Goal: Task Accomplishment & Management: Complete application form

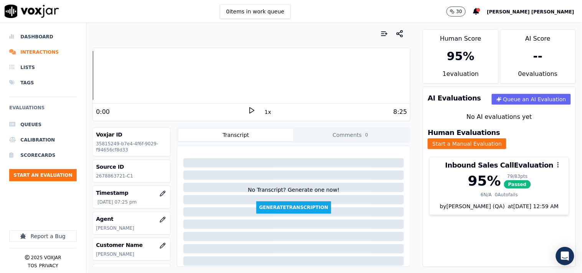
scroll to position [129, 0]
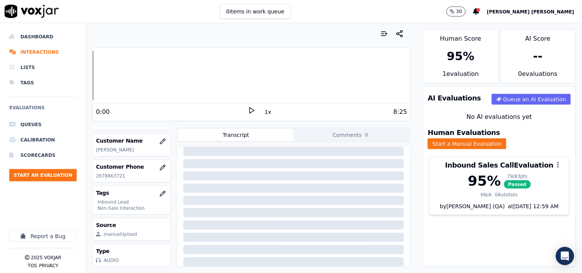
click at [63, 165] on ul "Queues Calibration Scorecards Start an Evaluation" at bounding box center [43, 152] width 68 height 71
click at [59, 172] on button "Start an Evaluation" at bounding box center [43, 175] width 68 height 12
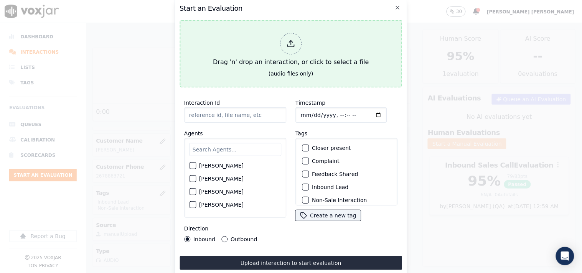
click at [270, 42] on div "Drag 'n' drop an interaction, or click to select a file" at bounding box center [291, 50] width 162 height 40
type input "20250915-132223_9373712319-all.mp3"
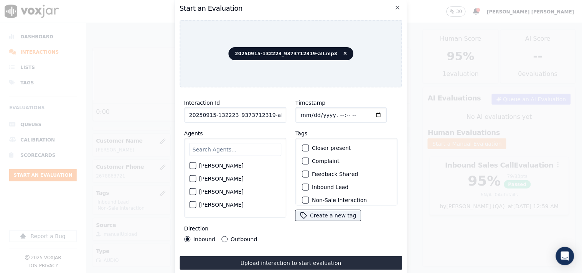
click at [200, 143] on input "text" at bounding box center [235, 149] width 92 height 13
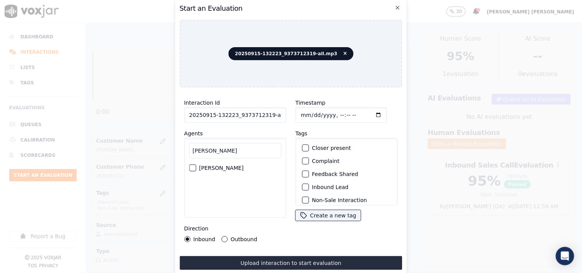
type input "[PERSON_NAME]"
click at [210, 168] on div "[PERSON_NAME]" at bounding box center [235, 168] width 92 height 13
click at [219, 162] on div "[PERSON_NAME]" at bounding box center [235, 168] width 92 height 13
click at [216, 165] on label "[PERSON_NAME]" at bounding box center [221, 167] width 45 height 5
click at [196, 165] on button "[PERSON_NAME]" at bounding box center [192, 168] width 7 height 7
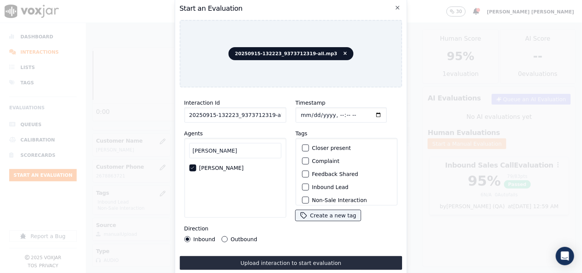
click at [300, 112] on input "Timestamp" at bounding box center [340, 114] width 91 height 15
type input "[DATE]T20:54"
click at [317, 185] on label "Inbound Lead" at bounding box center [330, 187] width 36 height 5
click at [309, 185] on button "Inbound Lead" at bounding box center [305, 187] width 7 height 7
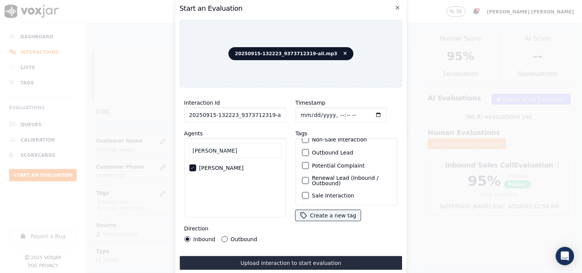
scroll to position [25, 0]
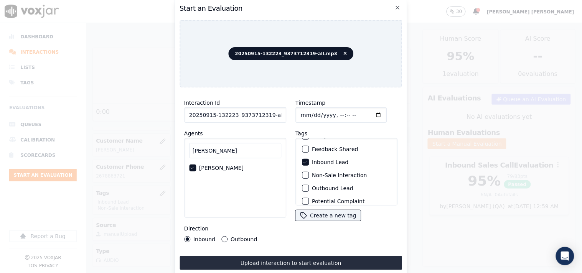
click at [319, 173] on label "Non-Sale Interaction" at bounding box center [339, 175] width 55 height 5
click at [309, 173] on button "Non-Sale Interaction" at bounding box center [305, 175] width 7 height 7
drag, startPoint x: 266, startPoint y: 112, endPoint x: 287, endPoint y: 114, distance: 20.8
click at [287, 114] on div "Interaction Id 20250915-132223_9373712319-all.mp3 Agents [PERSON_NAME] [PERSON_…" at bounding box center [235, 170] width 111 height 153
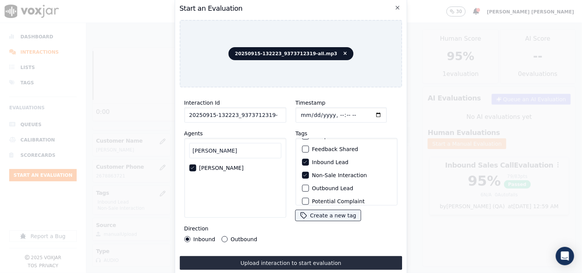
scroll to position [0, 0]
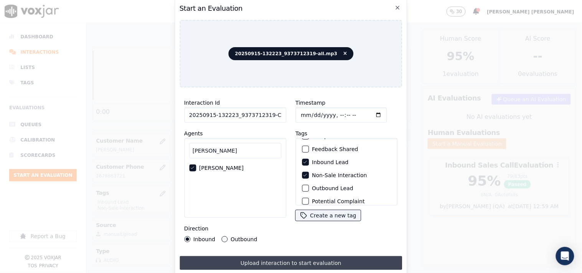
type input "20250915-132223_9373712319-C1"
click at [292, 263] on button "Upload interaction to start evaluation" at bounding box center [291, 263] width 223 height 14
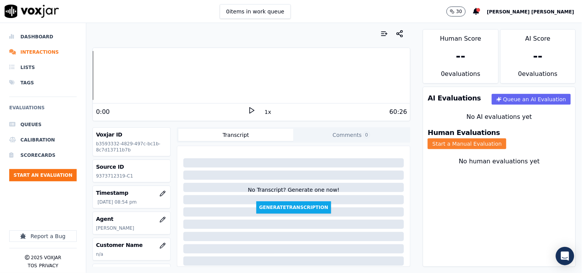
click at [486, 140] on button "Start a Manual Evaluation" at bounding box center [467, 144] width 79 height 11
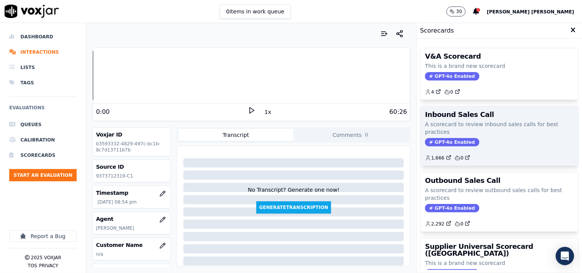
click at [436, 143] on span "GPT-4o Enabled" at bounding box center [452, 142] width 54 height 8
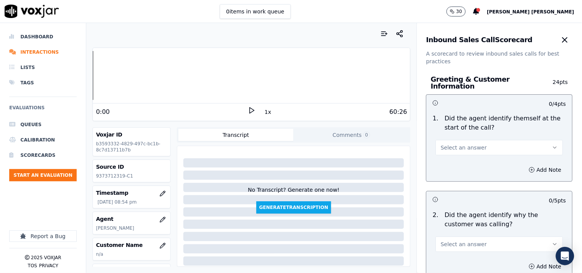
click at [463, 152] on div "1 . Did the agent identify themself at the start of the call? Select an answer" at bounding box center [500, 135] width 146 height 48
click at [460, 146] on span "Select an answer" at bounding box center [464, 148] width 46 height 8
click at [459, 167] on div "No" at bounding box center [486, 173] width 113 height 12
click at [463, 150] on button "No" at bounding box center [499, 147] width 127 height 15
click at [458, 164] on div "Yes" at bounding box center [486, 161] width 113 height 12
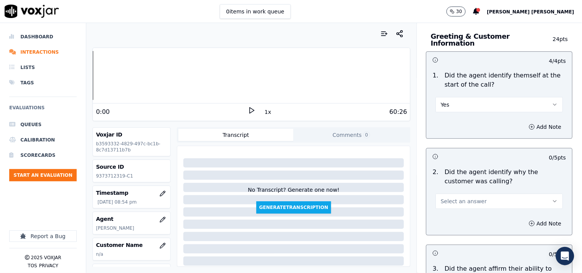
scroll to position [85, 0]
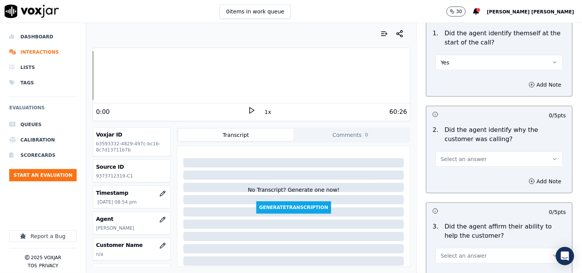
click at [464, 155] on span "Select an answer" at bounding box center [464, 159] width 46 height 8
click at [462, 173] on div "Yes" at bounding box center [486, 173] width 113 height 12
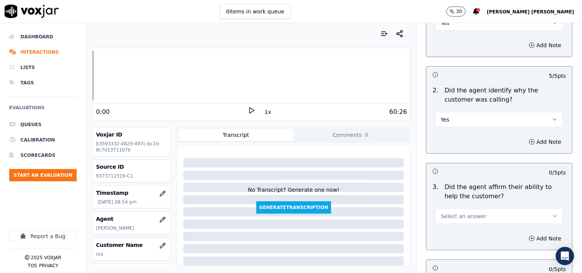
scroll to position [170, 0]
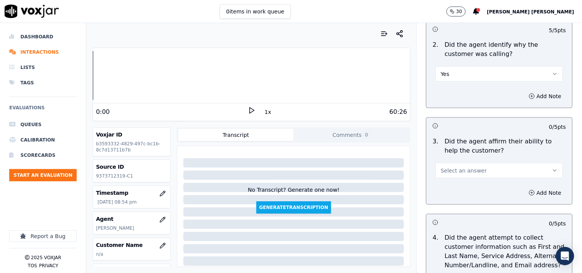
click at [462, 168] on span "Select an answer" at bounding box center [464, 171] width 46 height 8
click at [459, 181] on div "Yes" at bounding box center [486, 184] width 113 height 12
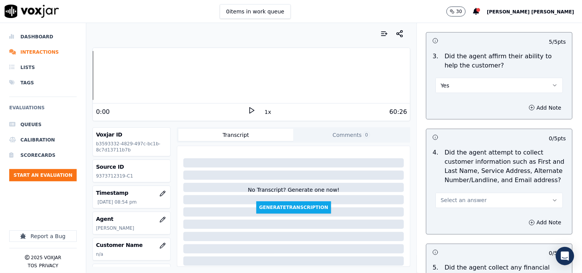
click at [454, 197] on span "Select an answer" at bounding box center [464, 201] width 46 height 8
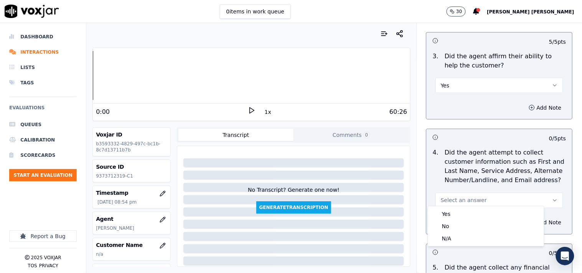
click at [454, 202] on button "Select an answer" at bounding box center [499, 200] width 127 height 15
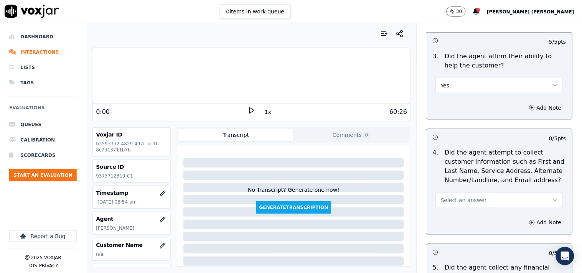
click at [459, 193] on button "Select an answer" at bounding box center [499, 200] width 127 height 15
click at [453, 210] on div "Yes" at bounding box center [486, 214] width 113 height 12
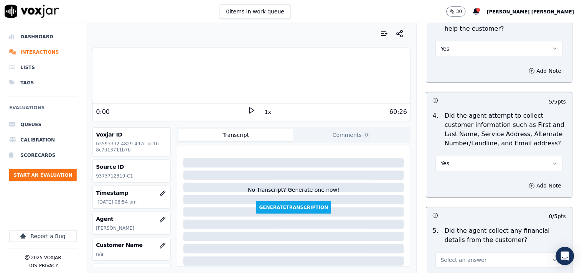
scroll to position [384, 0]
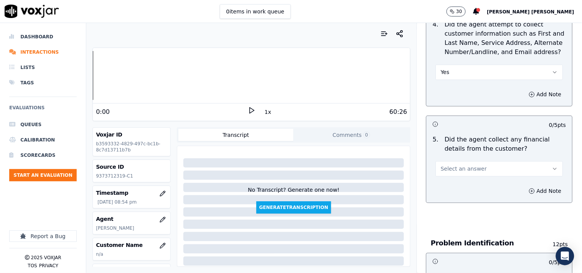
click at [457, 167] on span "Select an answer" at bounding box center [464, 169] width 46 height 8
click at [454, 195] on div "No" at bounding box center [486, 195] width 113 height 12
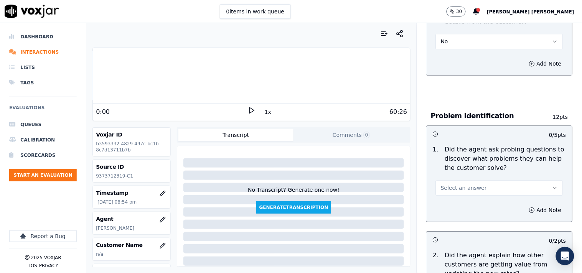
click at [459, 180] on button "Select an answer" at bounding box center [499, 187] width 127 height 15
click at [451, 200] on div "Yes" at bounding box center [486, 201] width 113 height 12
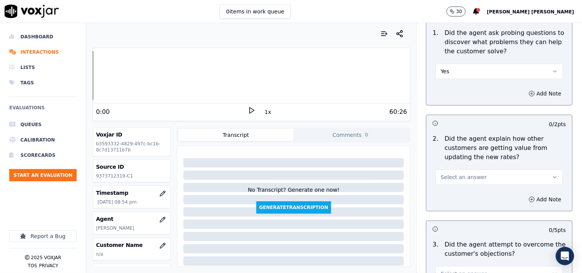
scroll to position [639, 0]
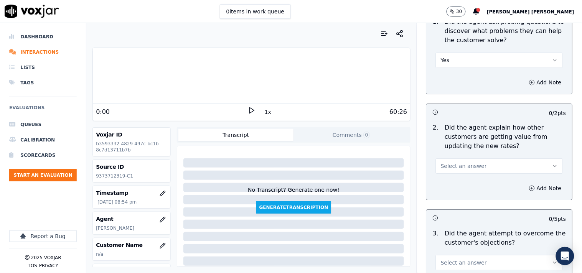
click at [449, 163] on span "Select an answer" at bounding box center [464, 166] width 46 height 8
click at [452, 189] on div "No" at bounding box center [486, 192] width 113 height 12
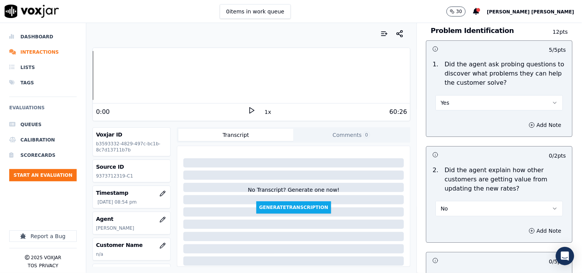
click at [446, 207] on button "No" at bounding box center [499, 208] width 127 height 15
click at [443, 239] on div "No" at bounding box center [486, 234] width 113 height 12
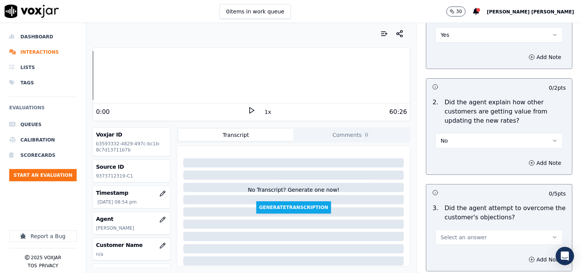
scroll to position [682, 0]
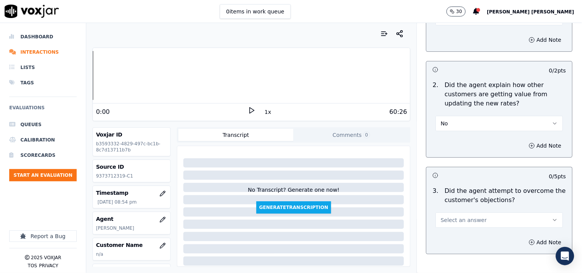
click at [444, 220] on button "Select an answer" at bounding box center [499, 220] width 127 height 15
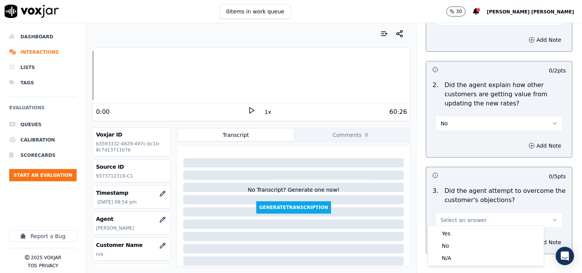
click at [442, 230] on div "Yes" at bounding box center [486, 234] width 113 height 12
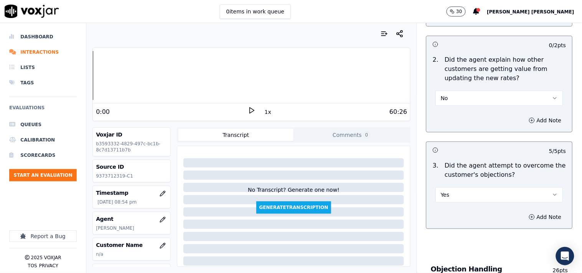
scroll to position [724, 0]
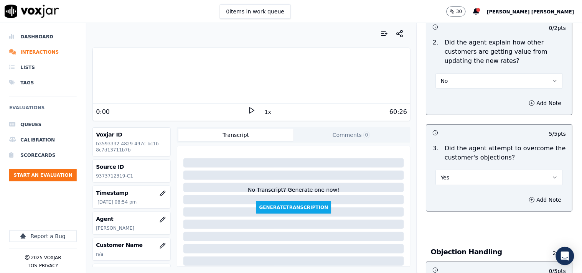
drag, startPoint x: 459, startPoint y: 173, endPoint x: 458, endPoint y: 178, distance: 5.0
click at [459, 173] on button "Yes" at bounding box center [499, 177] width 127 height 15
click at [452, 205] on div "No" at bounding box center [486, 203] width 113 height 12
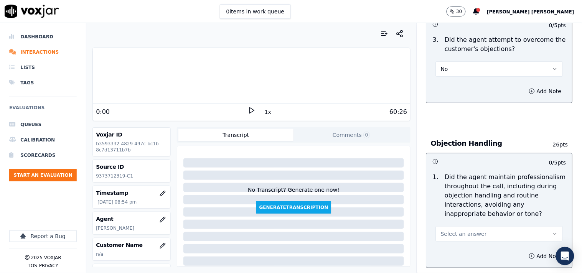
scroll to position [853, 0]
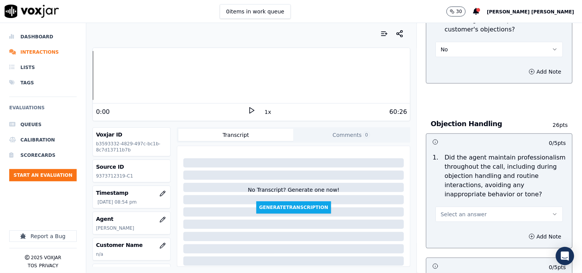
click at [444, 211] on span "Select an answer" at bounding box center [464, 215] width 46 height 8
click at [447, 238] on div "No" at bounding box center [486, 240] width 113 height 12
click at [525, 237] on button "Add Note" at bounding box center [546, 236] width 42 height 11
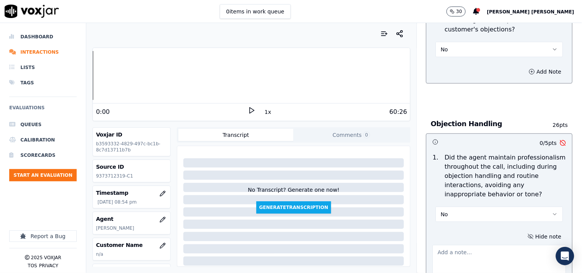
click at [467, 246] on textarea at bounding box center [500, 264] width 134 height 38
click at [466, 221] on div "1 . Did the agent maintain professionalism throughout the call, including durin…" at bounding box center [500, 187] width 146 height 75
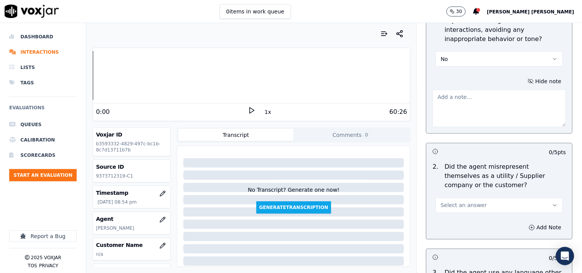
scroll to position [1023, 0]
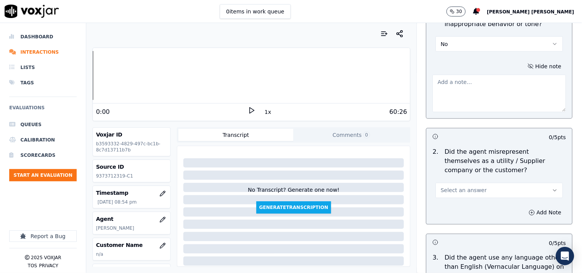
click at [451, 189] on span "Select an answer" at bounding box center [464, 191] width 46 height 8
click at [448, 215] on div "No" at bounding box center [486, 217] width 113 height 12
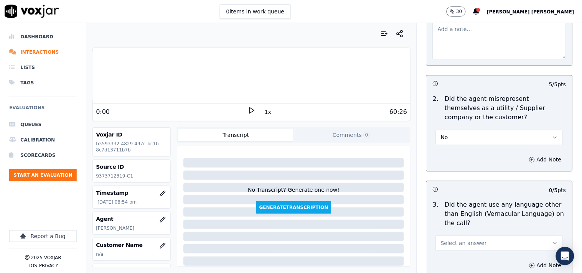
scroll to position [1151, 0]
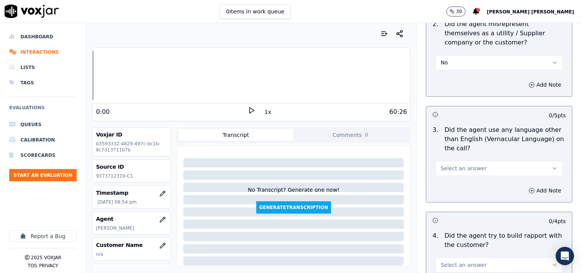
click at [463, 167] on span "Select an answer" at bounding box center [464, 169] width 46 height 8
click at [459, 195] on div "No" at bounding box center [486, 194] width 113 height 12
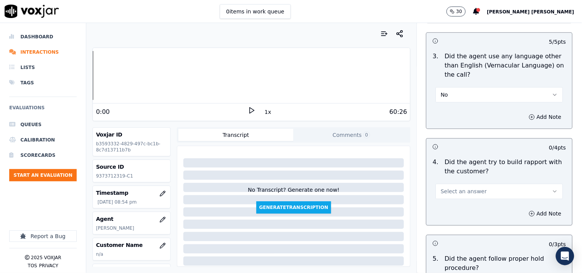
scroll to position [1236, 0]
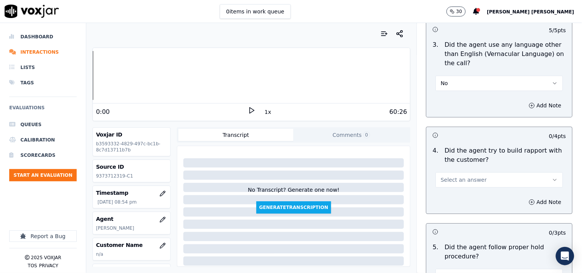
click at [460, 181] on button "Select an answer" at bounding box center [499, 179] width 127 height 15
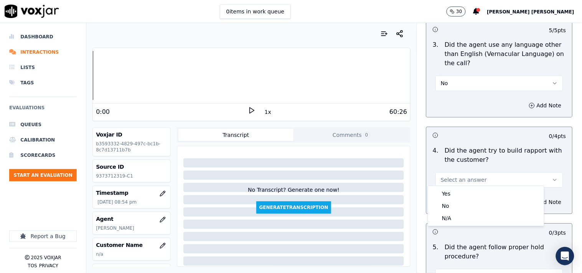
click at [444, 226] on div "Yes No N/A" at bounding box center [486, 206] width 116 height 40
click at [444, 221] on div "N/A" at bounding box center [486, 218] width 113 height 12
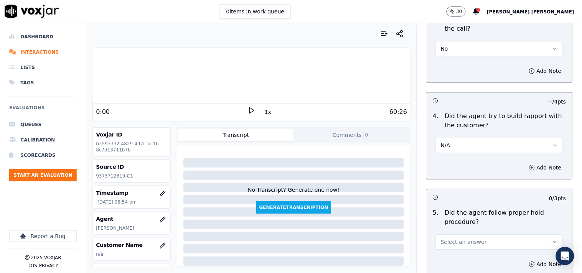
scroll to position [1322, 0]
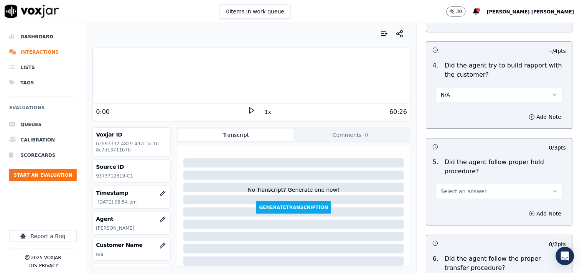
click at [450, 194] on button "Select an answer" at bounding box center [499, 191] width 127 height 15
click at [448, 201] on div "Yes" at bounding box center [486, 205] width 113 height 12
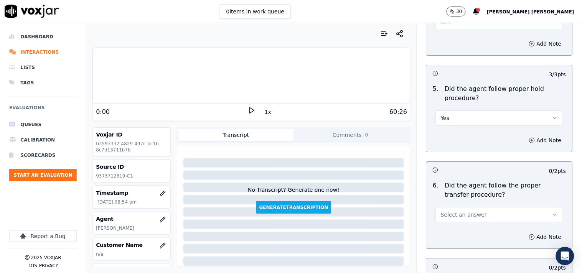
scroll to position [1407, 0]
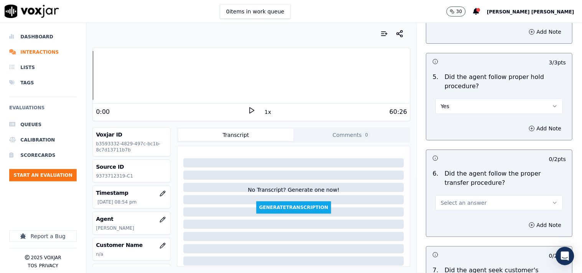
click at [487, 203] on button "Select an answer" at bounding box center [499, 202] width 127 height 15
click at [465, 233] on div "No" at bounding box center [486, 229] width 113 height 12
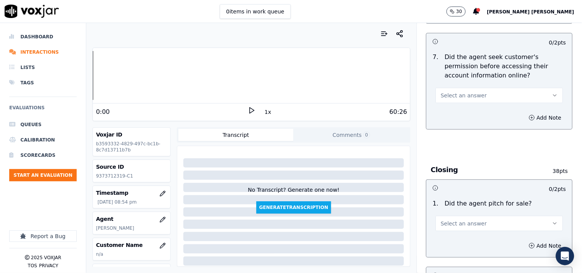
scroll to position [1705, 0]
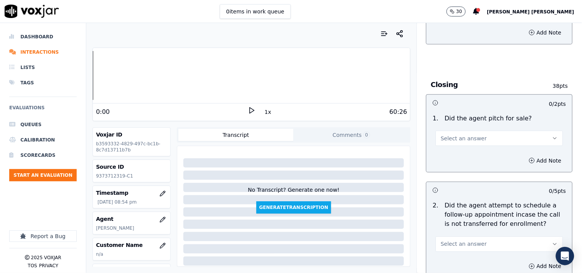
click at [462, 136] on span "Select an answer" at bounding box center [464, 139] width 46 height 8
click at [440, 150] on div "Yes" at bounding box center [486, 153] width 113 height 12
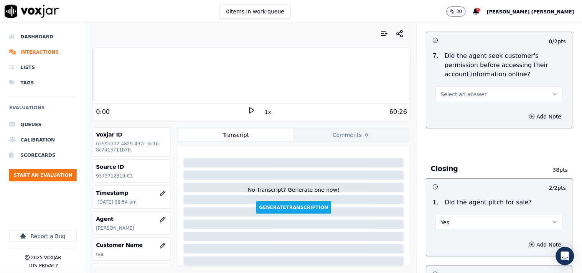
scroll to position [1620, 0]
click at [459, 96] on button "Select an answer" at bounding box center [499, 95] width 127 height 15
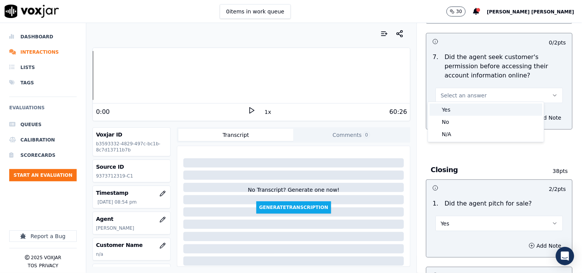
click at [455, 111] on div "Yes" at bounding box center [486, 110] width 113 height 12
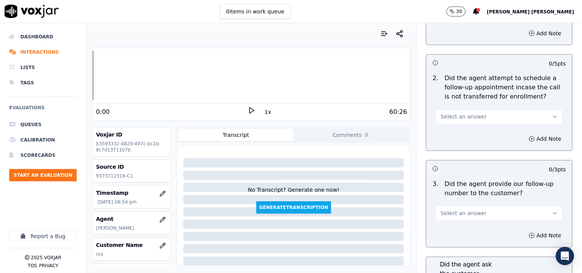
scroll to position [1833, 0]
click at [456, 114] on span "Select an answer" at bounding box center [464, 117] width 46 height 8
click at [452, 155] on div "N/A" at bounding box center [486, 155] width 113 height 12
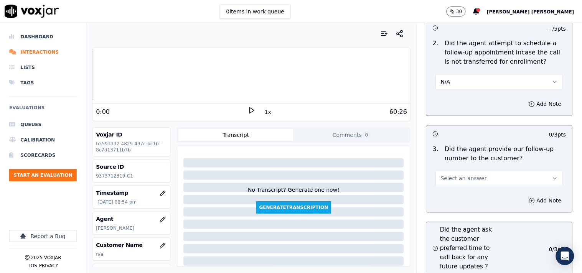
scroll to position [1919, 0]
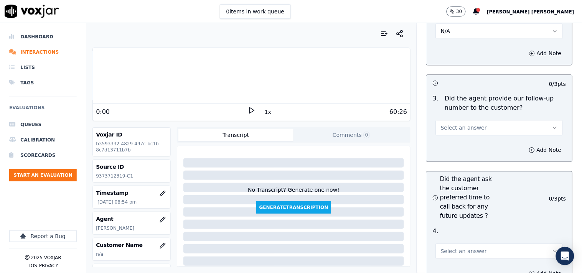
click at [456, 132] on button "Select an answer" at bounding box center [499, 127] width 127 height 15
click at [453, 142] on div "Yes" at bounding box center [486, 142] width 113 height 12
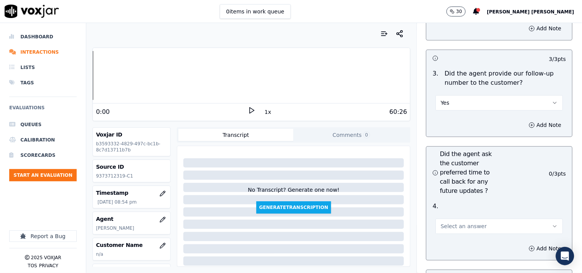
scroll to position [1961, 0]
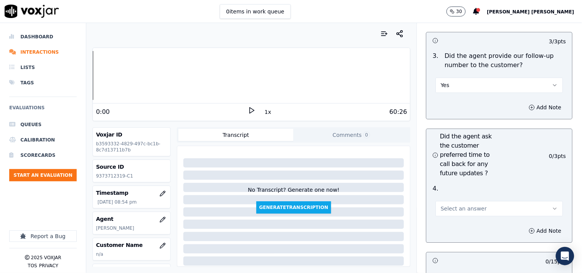
click at [465, 79] on button "Yes" at bounding box center [499, 85] width 127 height 15
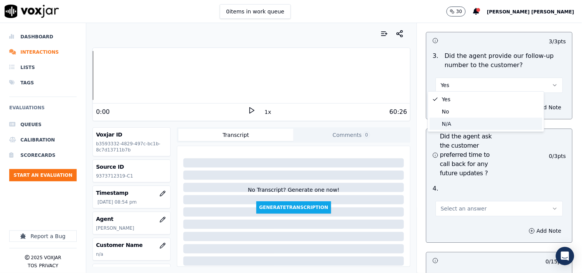
click at [455, 119] on div "N/A" at bounding box center [486, 124] width 113 height 12
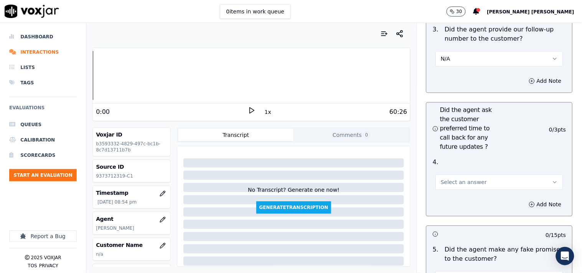
scroll to position [2004, 0]
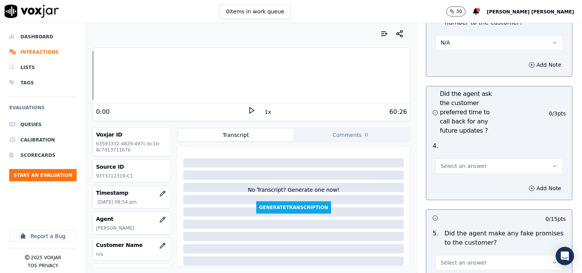
click at [451, 162] on span "Select an answer" at bounding box center [464, 166] width 46 height 8
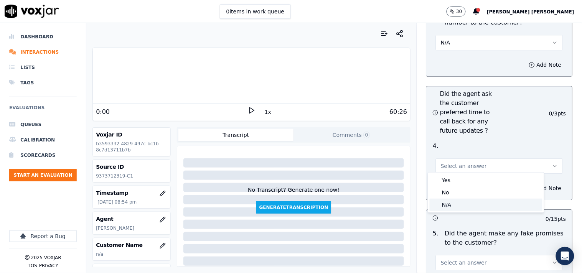
click at [453, 200] on div "N/A" at bounding box center [486, 205] width 113 height 12
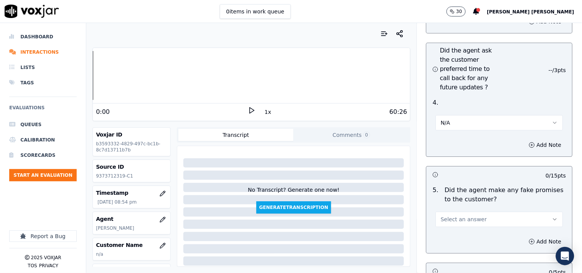
scroll to position [2089, 0]
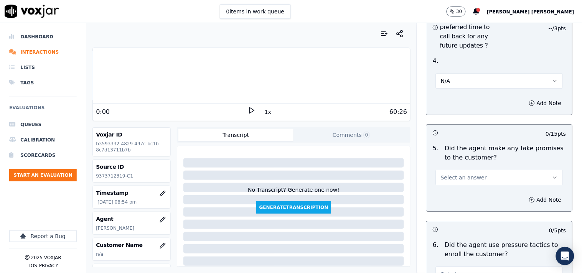
click at [460, 177] on span "Select an answer" at bounding box center [464, 178] width 46 height 8
click at [452, 201] on div "No" at bounding box center [486, 204] width 113 height 12
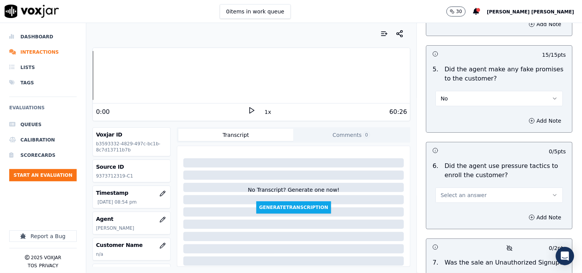
scroll to position [2174, 0]
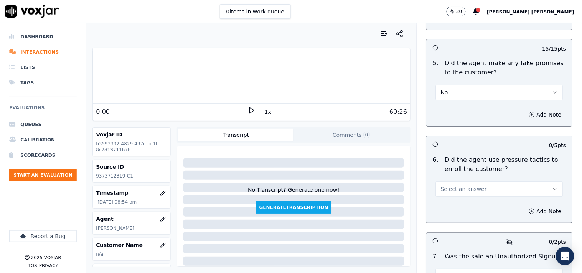
click at [455, 186] on span "Select an answer" at bounding box center [464, 189] width 46 height 8
click at [450, 217] on div "No" at bounding box center [486, 216] width 113 height 12
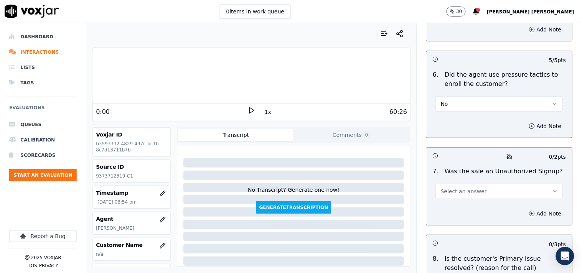
click at [455, 193] on button "Select an answer" at bounding box center [499, 191] width 127 height 15
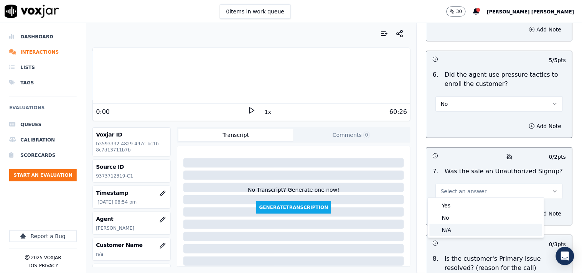
click at [446, 231] on div "N/A" at bounding box center [486, 230] width 113 height 12
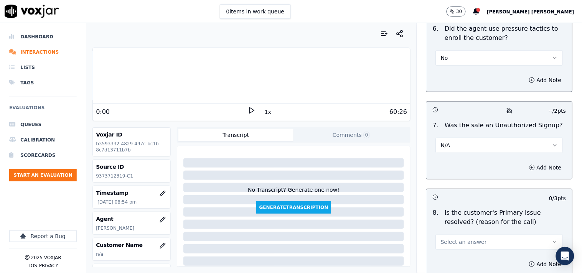
scroll to position [2371, 0]
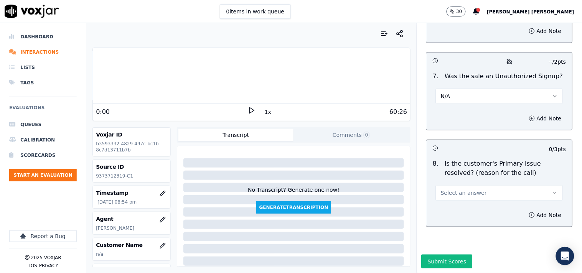
click at [461, 185] on button "Select an answer" at bounding box center [499, 192] width 127 height 15
click at [457, 216] on div "N/A" at bounding box center [486, 216] width 113 height 12
click at [457, 185] on button "N/A" at bounding box center [499, 192] width 127 height 15
click at [449, 198] on div "No" at bounding box center [486, 203] width 113 height 12
click at [504, 185] on button "No" at bounding box center [499, 192] width 127 height 15
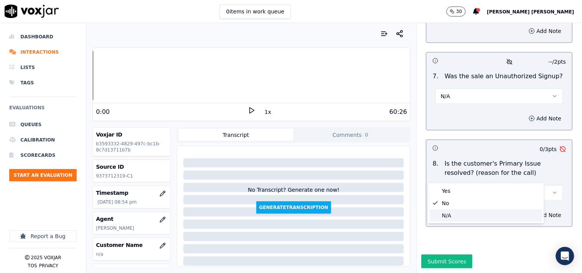
click at [472, 215] on div "N/A" at bounding box center [486, 216] width 113 height 12
click at [531, 185] on button "N/A" at bounding box center [499, 192] width 127 height 15
click at [489, 159] on p "Is the customer's Primary Issue resolved? (reason for the call)" at bounding box center [505, 168] width 121 height 18
click at [488, 185] on button "N/A" at bounding box center [499, 192] width 127 height 15
click at [489, 107] on div "Add Note" at bounding box center [500, 118] width 146 height 23
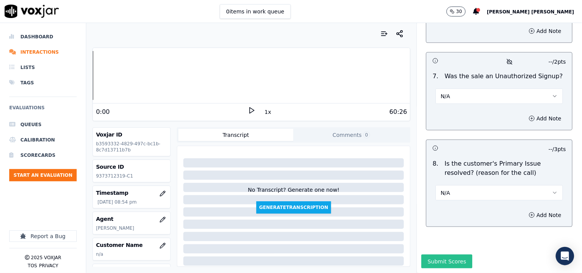
click at [438, 255] on button "Submit Scores" at bounding box center [447, 262] width 51 height 14
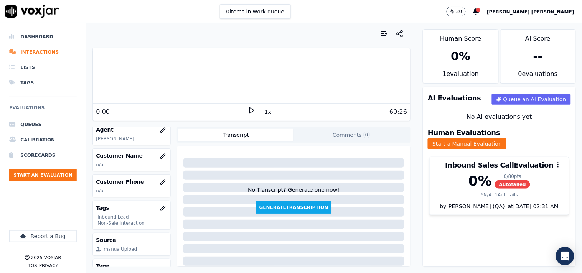
scroll to position [124, 0]
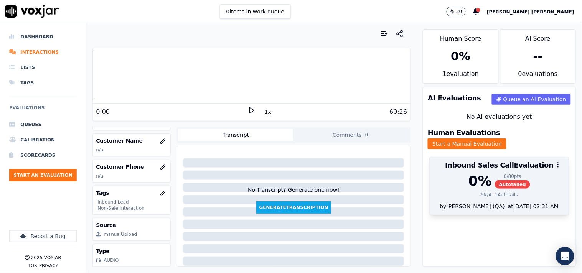
click at [495, 180] on span "Autofailed" at bounding box center [512, 184] width 35 height 8
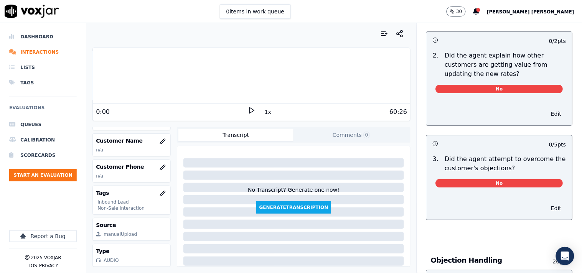
scroll to position [682, 0]
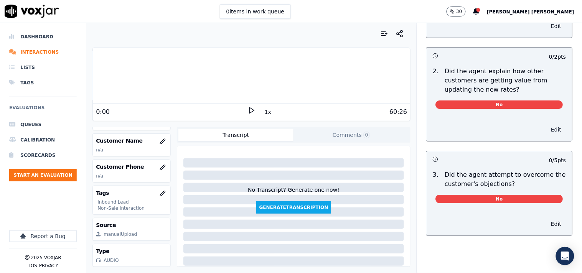
click at [547, 125] on button "Edit" at bounding box center [557, 129] width 20 height 11
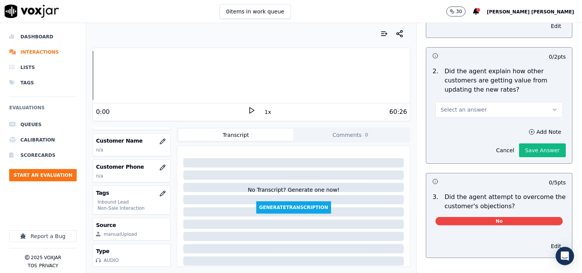
click at [524, 110] on button "Select an answer" at bounding box center [499, 109] width 127 height 15
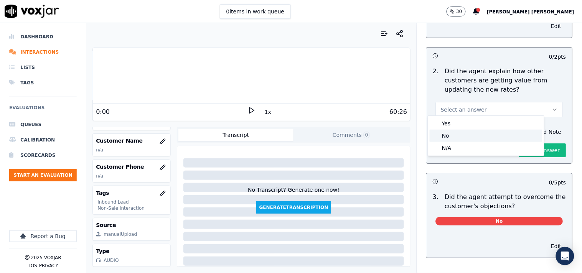
click at [463, 139] on div "No" at bounding box center [486, 136] width 113 height 12
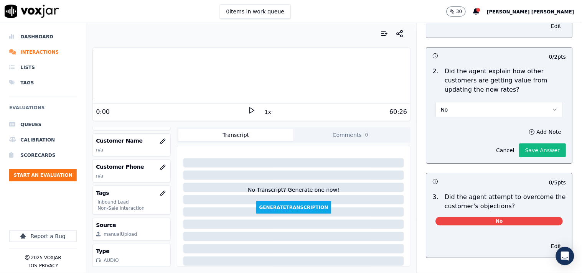
click at [492, 102] on button "No" at bounding box center [499, 109] width 127 height 15
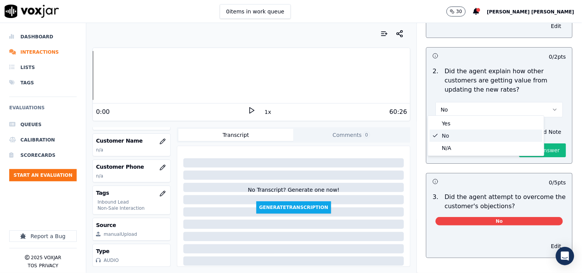
click at [463, 148] on div "N/A" at bounding box center [486, 148] width 113 height 12
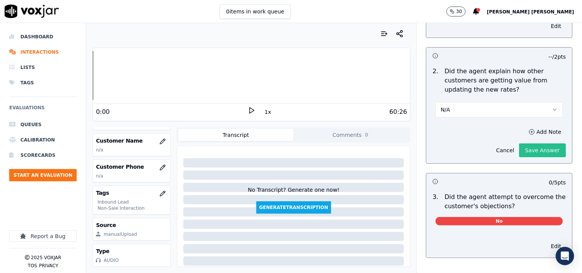
click at [528, 148] on button "Save Answer" at bounding box center [543, 151] width 47 height 14
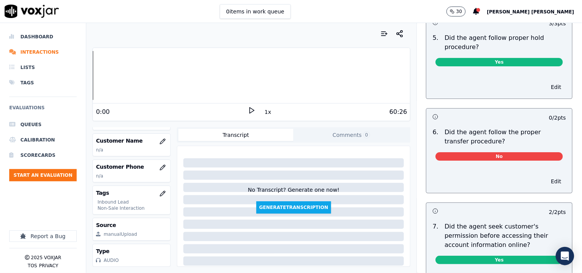
scroll to position [1389, 0]
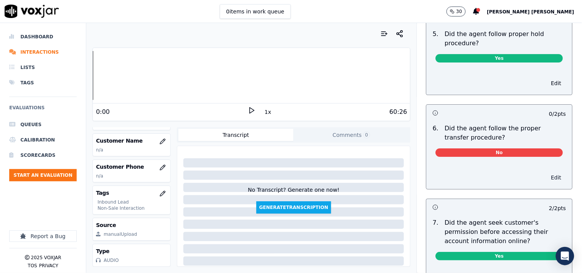
click at [547, 175] on button "Edit" at bounding box center [557, 177] width 20 height 11
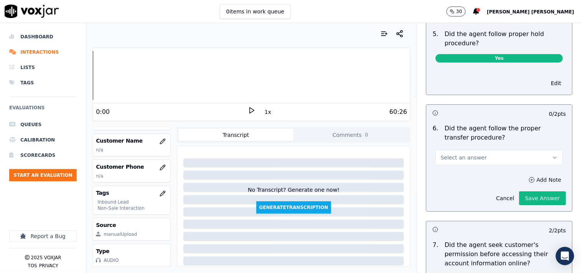
click at [525, 178] on button "Add Note" at bounding box center [546, 180] width 42 height 11
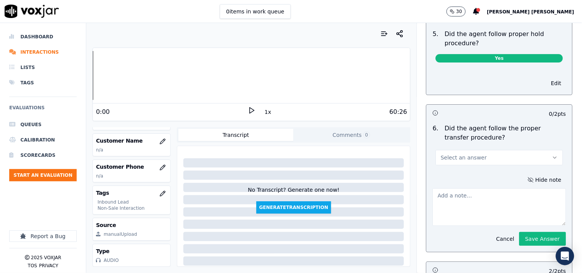
click at [480, 175] on div "Hide note Cancel Save Answer" at bounding box center [500, 210] width 146 height 84
click at [473, 194] on textarea at bounding box center [500, 207] width 134 height 38
paste textarea "@03:33- [PERSON_NAME] did the head transfer without inform ting the cx"
click at [433, 190] on textarea "@03:33- [PERSON_NAME] did the head transfer without inform ting the cx" at bounding box center [500, 207] width 134 height 38
paste textarea "Call id-20250915-142301"
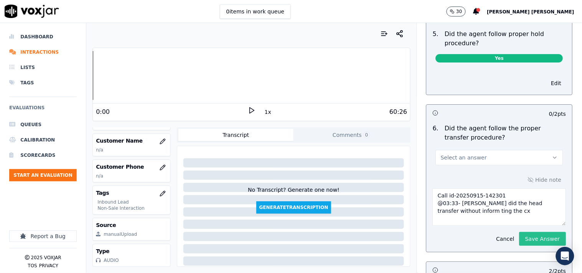
type textarea "Call id-20250915-142301 @03:33- [PERSON_NAME] did the head transfer without inf…"
click at [520, 243] on button "Save Answer" at bounding box center [543, 239] width 47 height 14
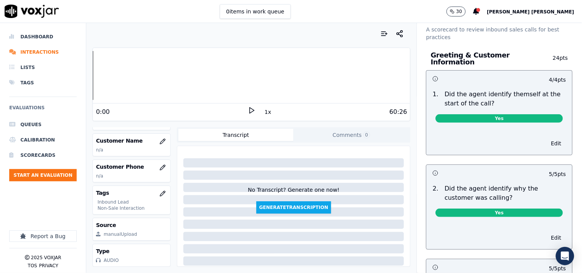
scroll to position [9, 0]
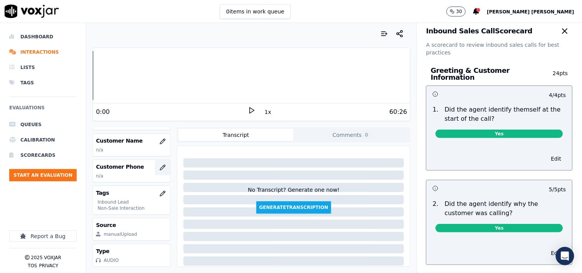
click at [155, 160] on button "button" at bounding box center [162, 167] width 15 height 15
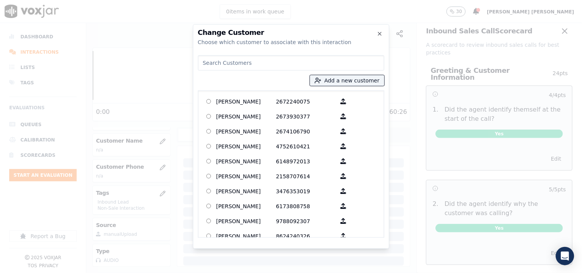
paste input "[PERSON_NAME]"
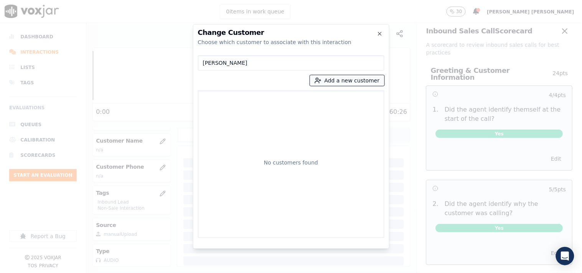
type input "[PERSON_NAME]"
click at [319, 82] on button "Add a new customer" at bounding box center [347, 80] width 74 height 11
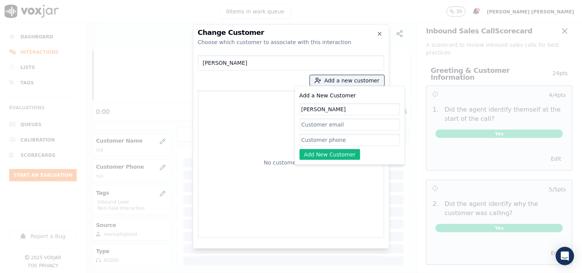
click at [302, 111] on input "[PERSON_NAME]" at bounding box center [350, 109] width 101 height 12
paste input "9373712319"
type input "[PERSON_NAME]"
click at [335, 140] on input "Add a New Customer" at bounding box center [350, 140] width 101 height 12
paste input "9373712319"
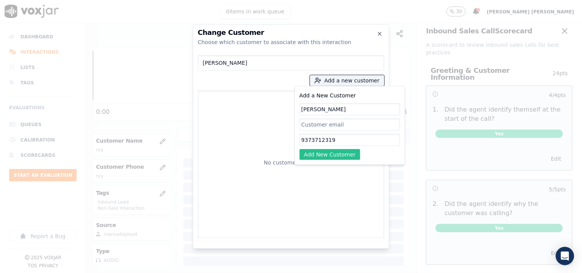
type input "9373712319"
click at [327, 152] on button "Add New Customer" at bounding box center [330, 154] width 61 height 11
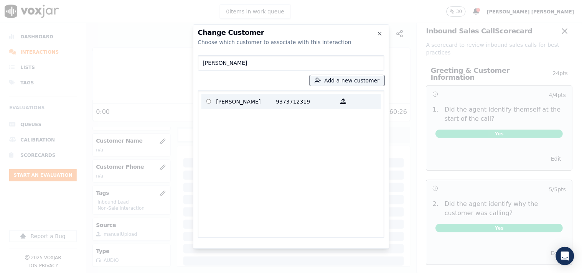
click at [281, 98] on p "9373712319" at bounding box center [306, 102] width 60 height 12
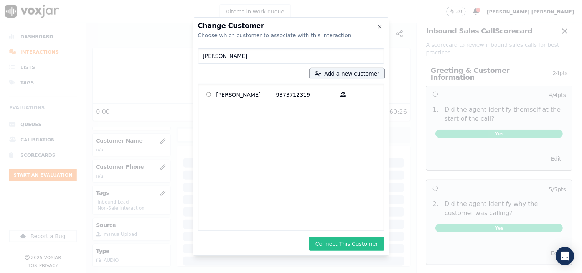
click at [351, 238] on button "Connect This Customer" at bounding box center [346, 244] width 75 height 14
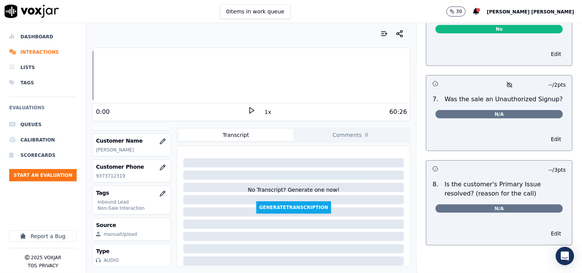
scroll to position [2316, 0]
click at [547, 134] on button "Edit" at bounding box center [557, 139] width 20 height 11
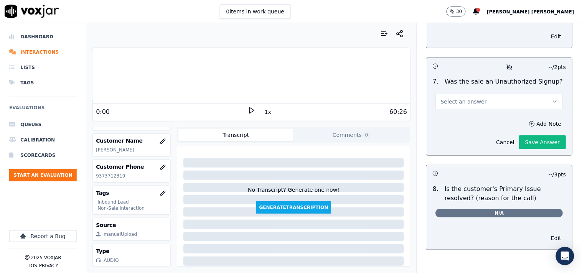
click at [431, 125] on div "Add Note Cancel Save Answer" at bounding box center [500, 133] width 146 height 43
click at [524, 140] on button "Save Answer" at bounding box center [543, 142] width 47 height 14
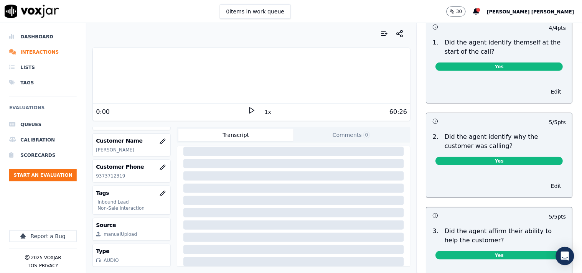
scroll to position [0, 0]
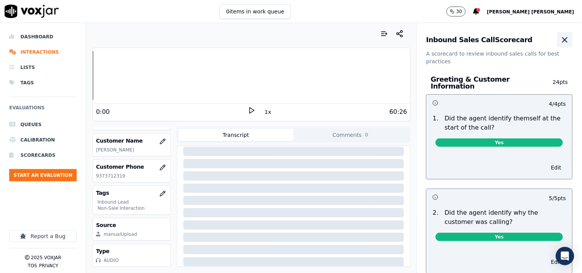
click at [563, 41] on icon "button" at bounding box center [565, 40] width 5 height 5
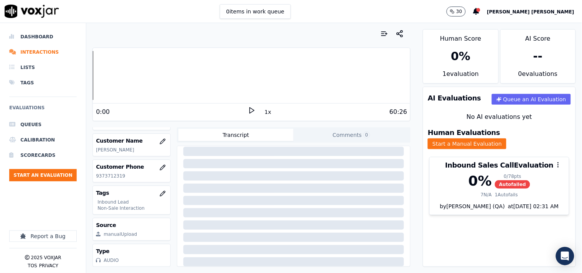
click at [452, 231] on div "AI Evaluations Queue an AI Evaluation No AI evaluations yet Human Evaluations S…" at bounding box center [499, 177] width 153 height 180
